Goal: Check status: Check status

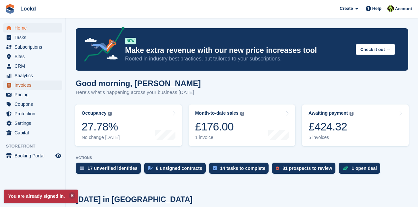
click at [26, 86] on span "Invoices" at bounding box center [33, 85] width 39 height 9
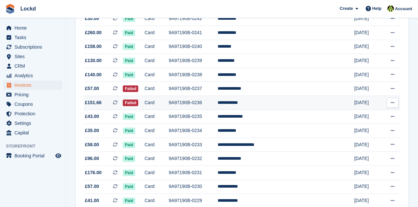
scroll to position [351, 0]
click at [91, 105] on span "£151.66" at bounding box center [93, 102] width 17 height 7
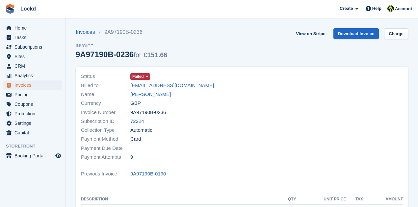
click at [146, 78] on icon at bounding box center [147, 77] width 4 height 4
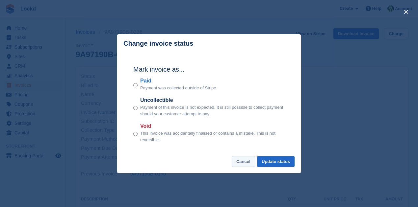
click at [246, 162] on button "Cancel" at bounding box center [243, 161] width 23 height 11
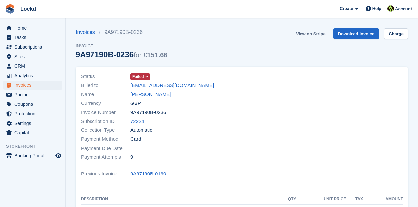
click at [307, 34] on link "View on Stripe" at bounding box center [310, 33] width 35 height 11
click at [146, 77] on icon at bounding box center [147, 77] width 4 height 4
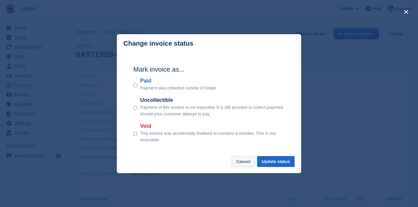
click at [249, 162] on button "Cancel" at bounding box center [243, 161] width 23 height 11
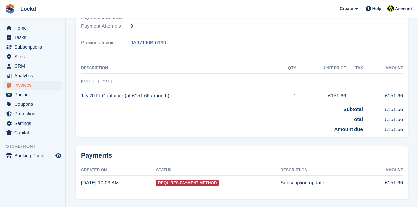
scroll to position [132, 0]
